Goal: Information Seeking & Learning: Learn about a topic

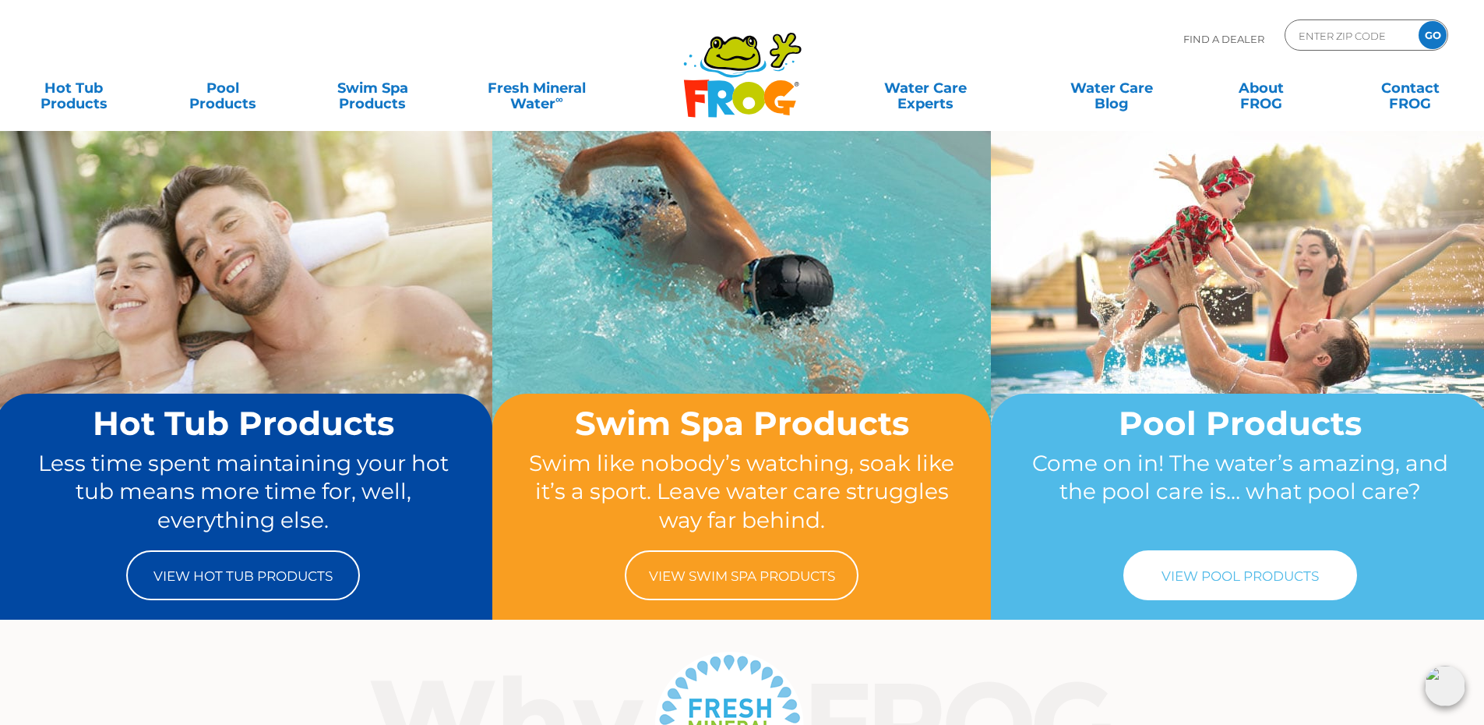
click at [1219, 582] on link "View Pool Products" at bounding box center [1240, 575] width 234 height 50
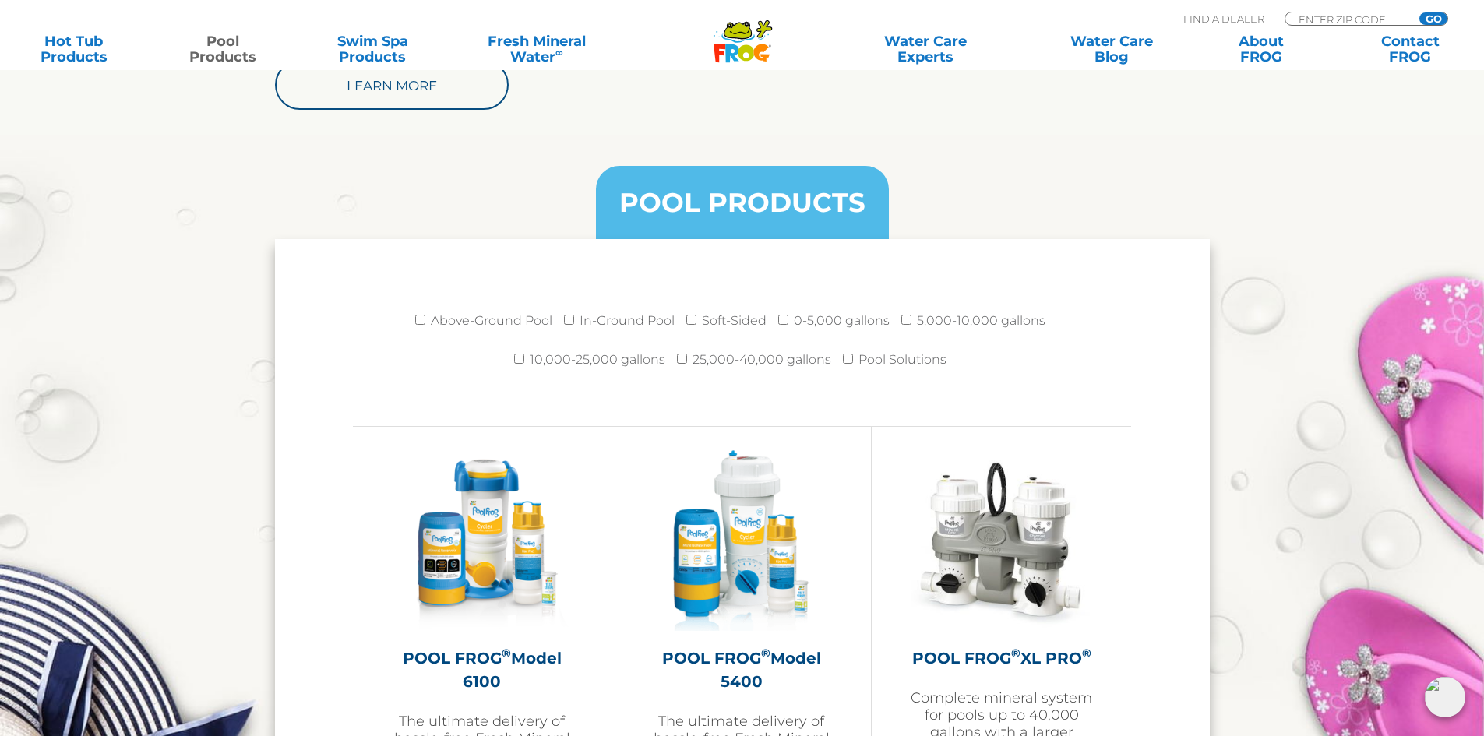
scroll to position [1948, 0]
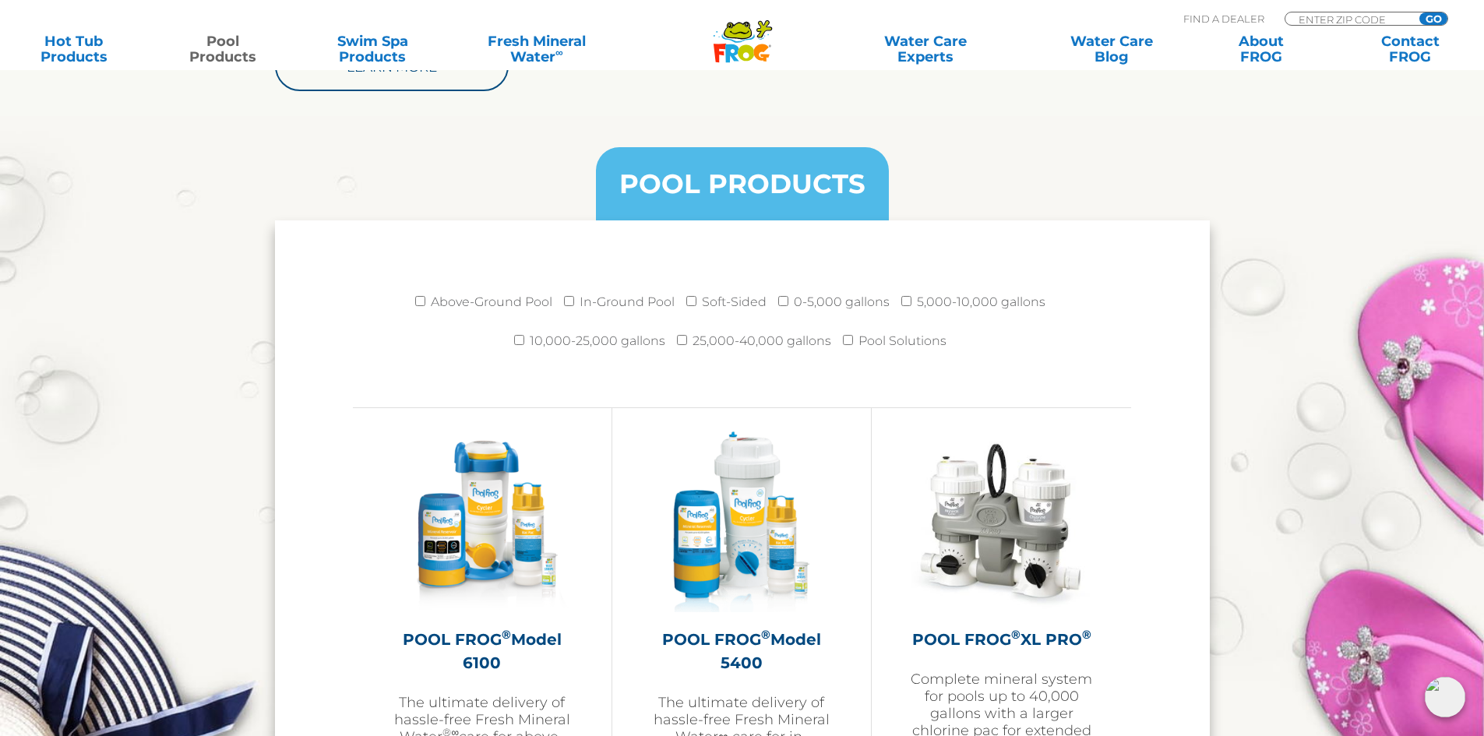
click at [421, 307] on li "Above-Ground Pool" at bounding box center [489, 306] width 149 height 39
click at [421, 306] on li "Above-Ground Pool" at bounding box center [489, 306] width 149 height 39
click at [425, 302] on input "Above-Ground Pool" at bounding box center [420, 301] width 10 height 10
checkbox input "true"
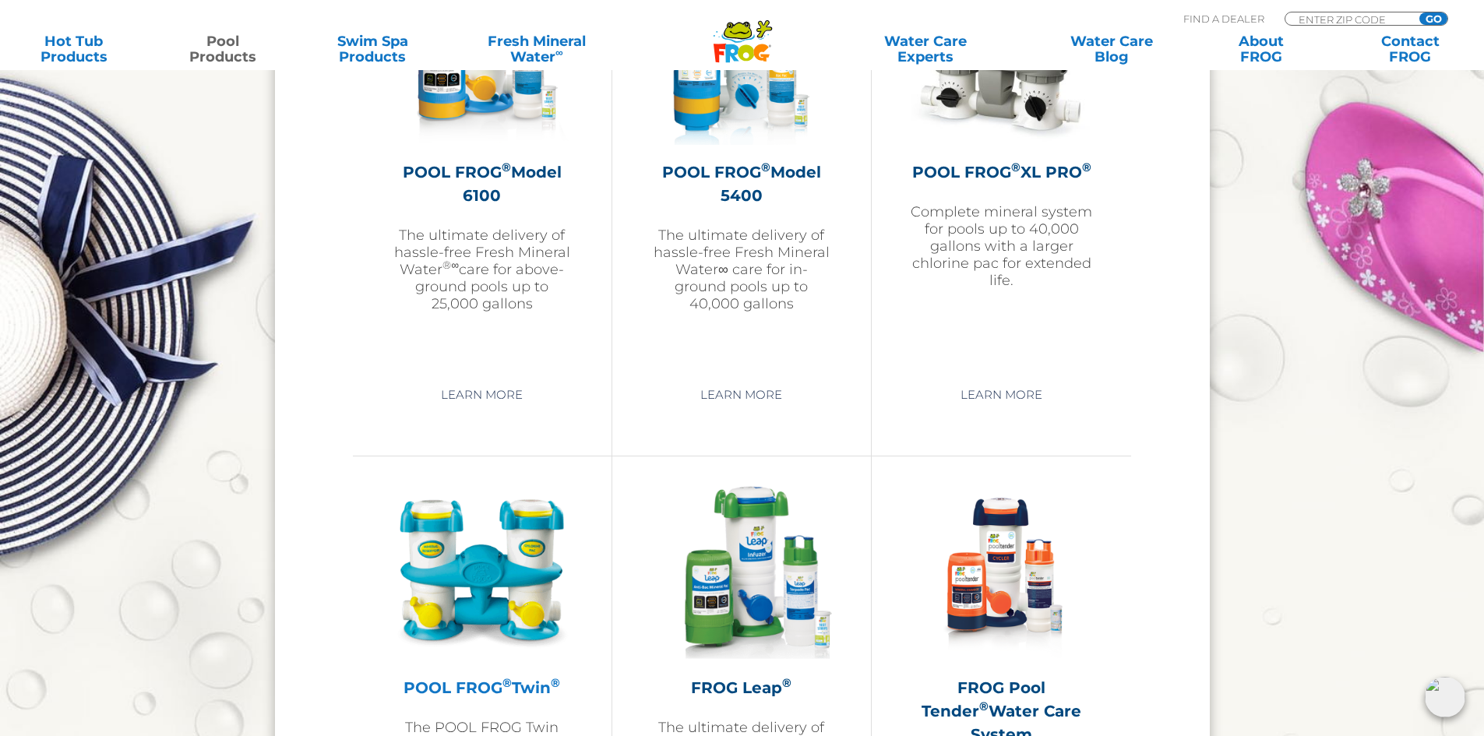
scroll to position [2181, 0]
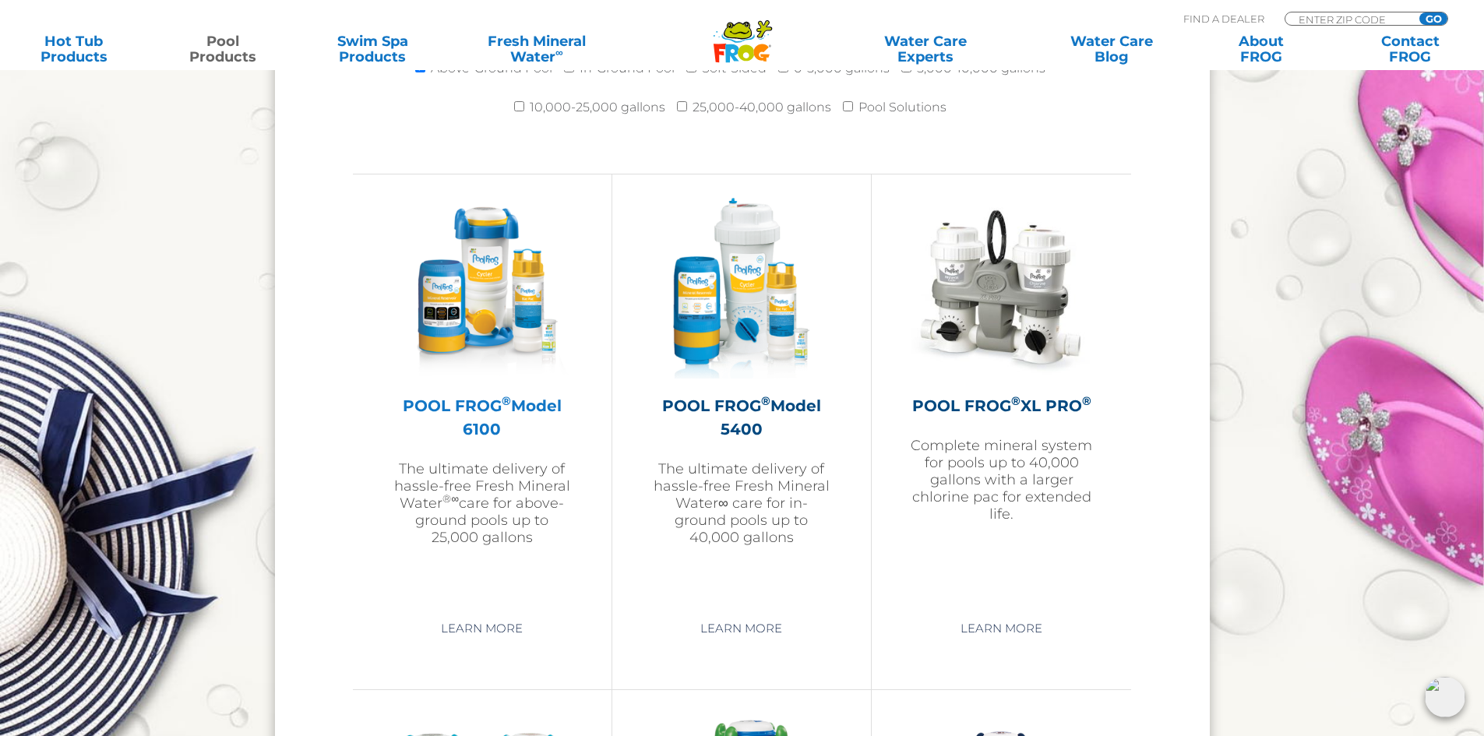
click at [492, 280] on img at bounding box center [482, 288] width 181 height 181
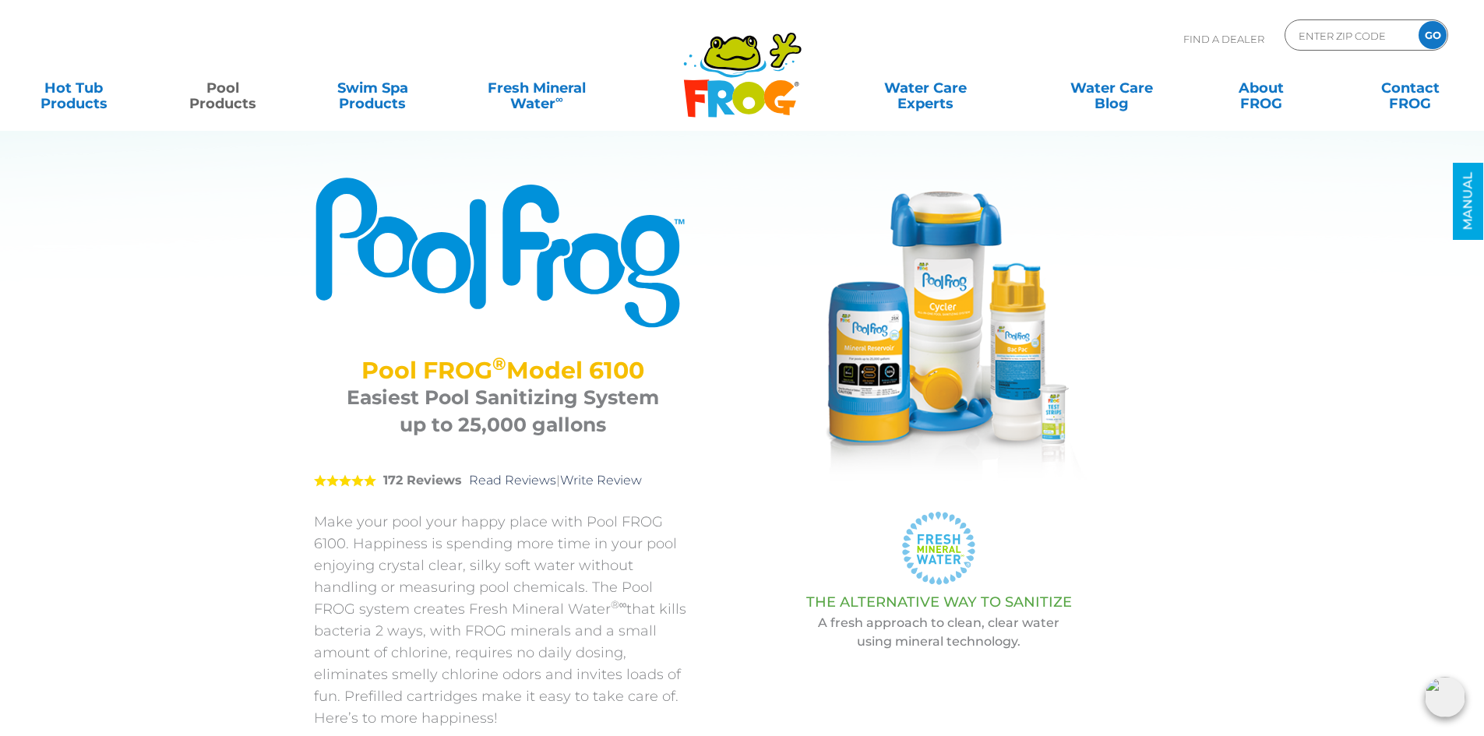
click at [231, 101] on link "Pool Products" at bounding box center [223, 87] width 116 height 31
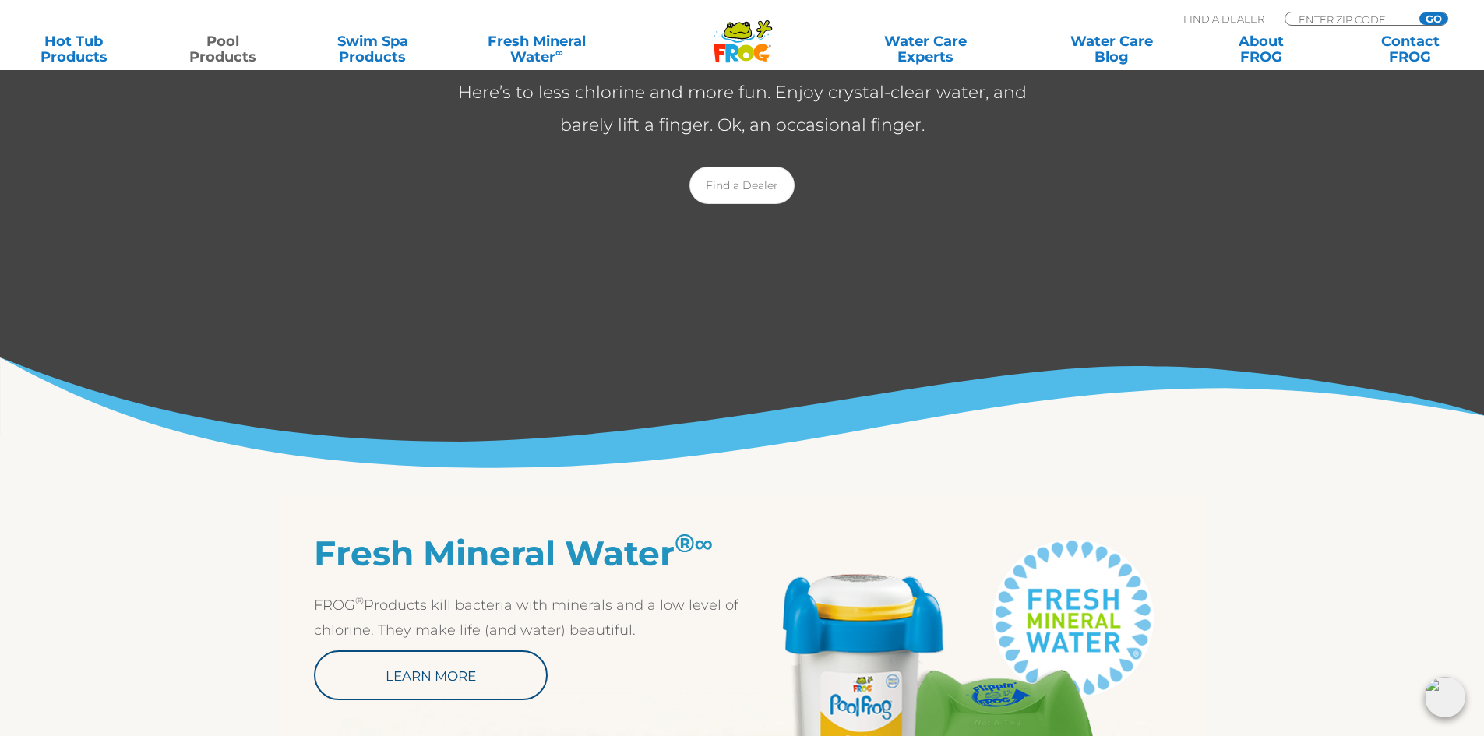
scroll to position [245, 0]
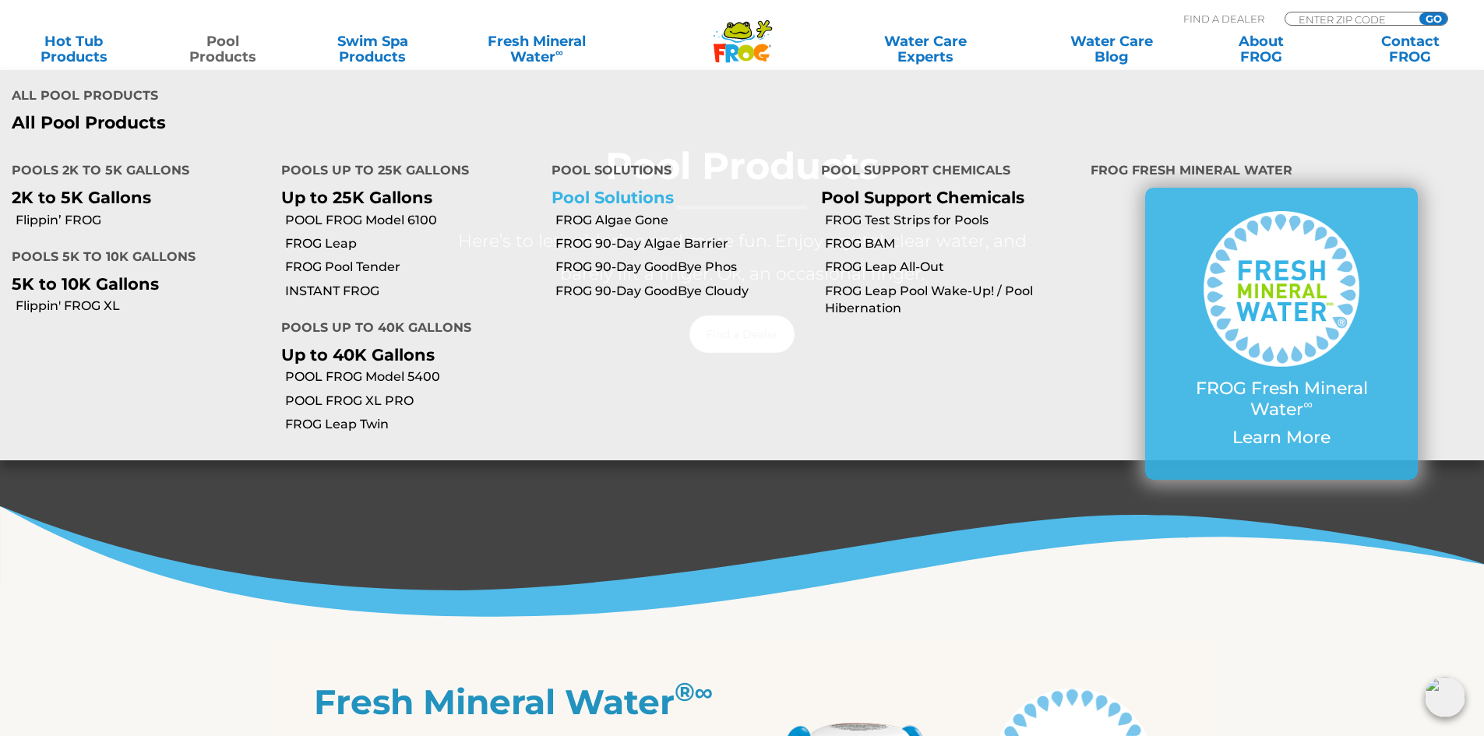
click at [622, 201] on link "Pool Solutions" at bounding box center [613, 197] width 122 height 19
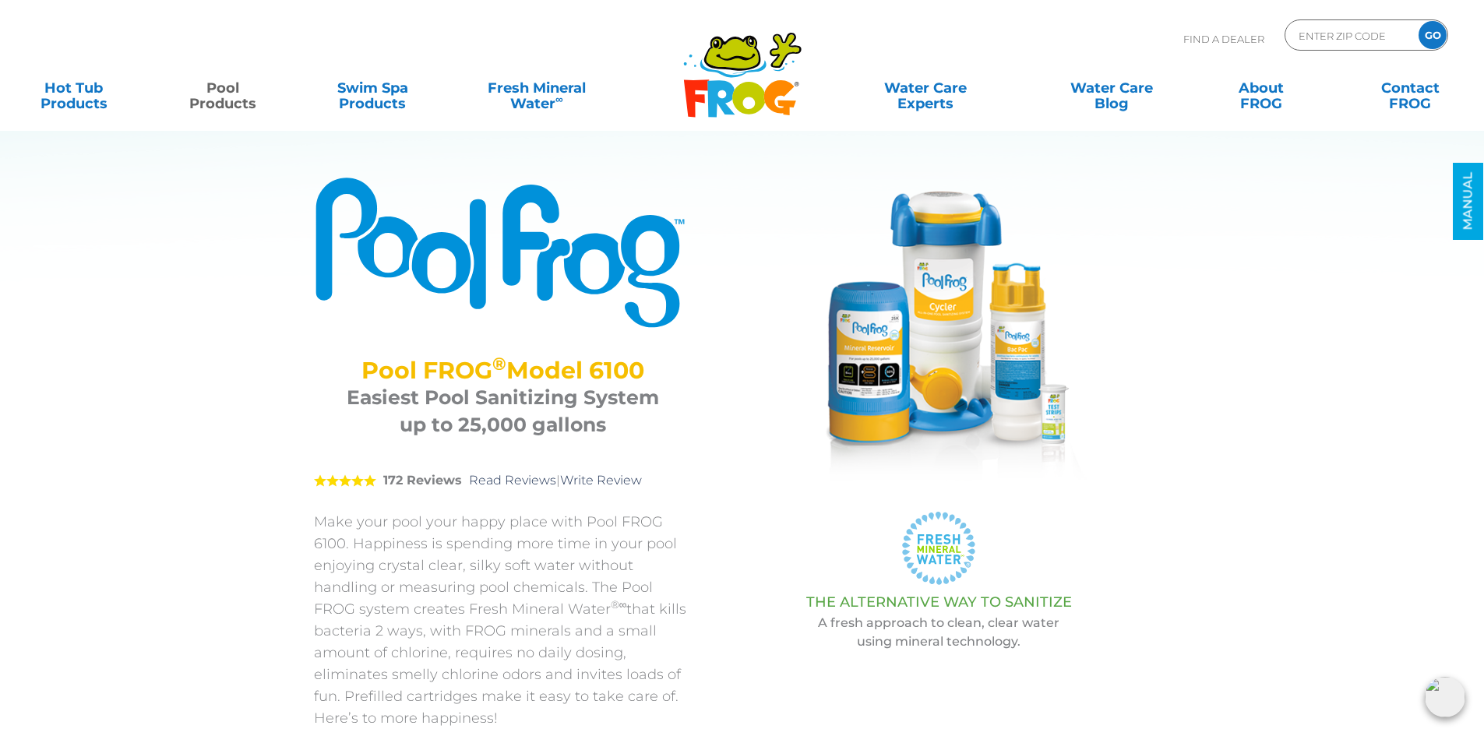
drag, startPoint x: 932, startPoint y: 291, endPoint x: 1229, endPoint y: 390, distance: 313.9
